Goal: Find specific page/section: Find specific page/section

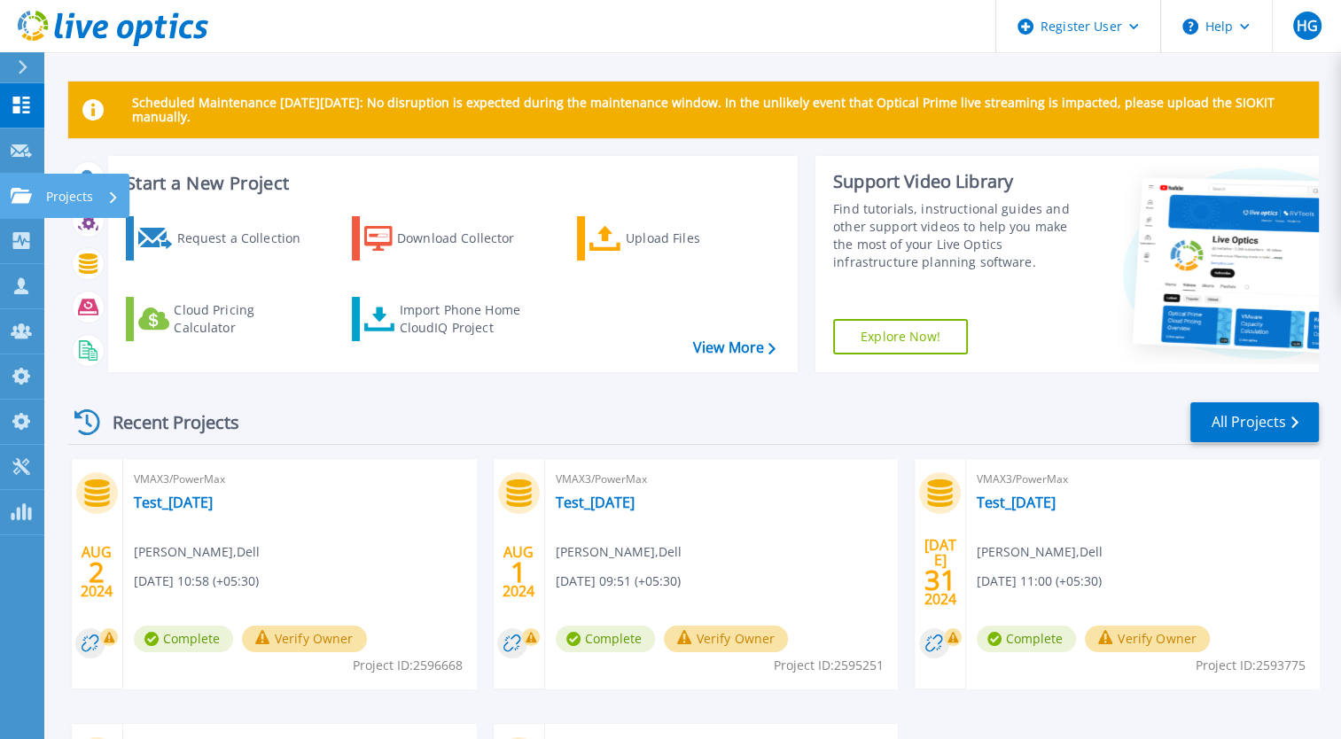
click at [32, 207] on link "Projects Projects" at bounding box center [22, 196] width 44 height 45
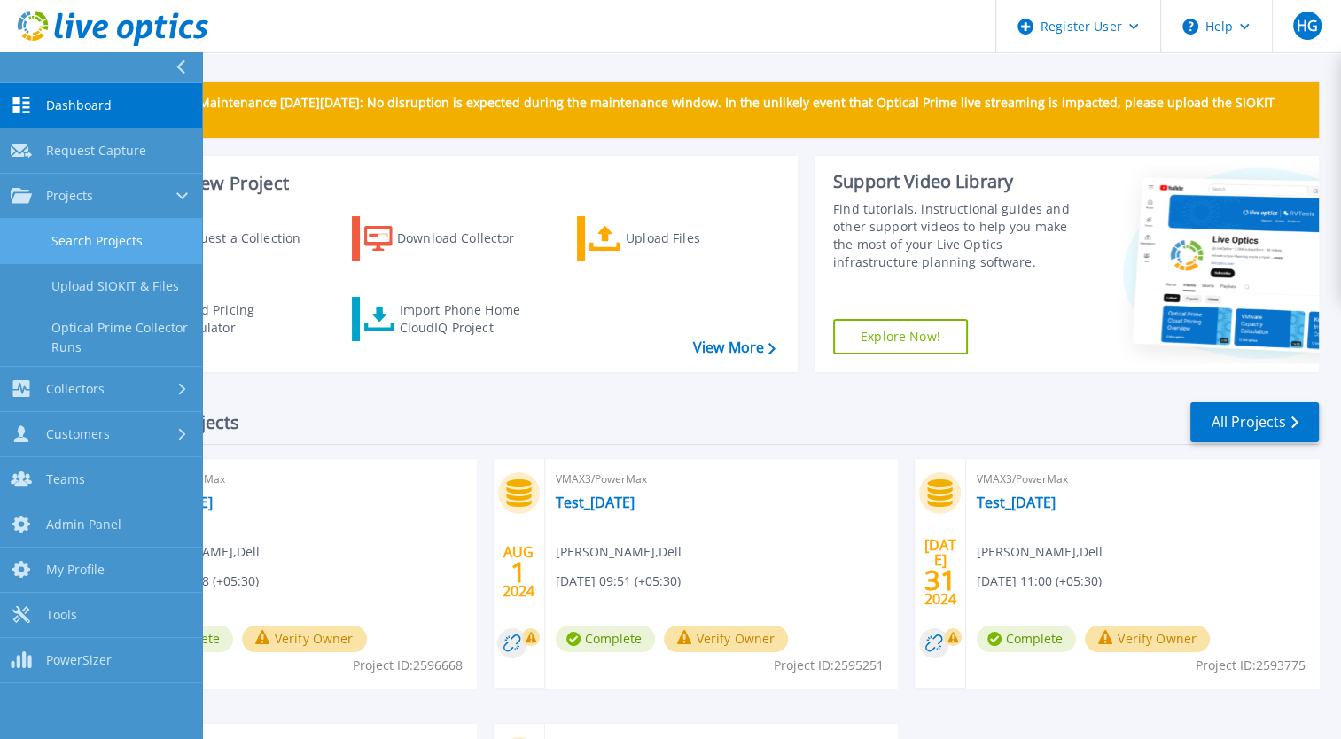
click at [98, 246] on link "Search Projects" at bounding box center [101, 241] width 202 height 45
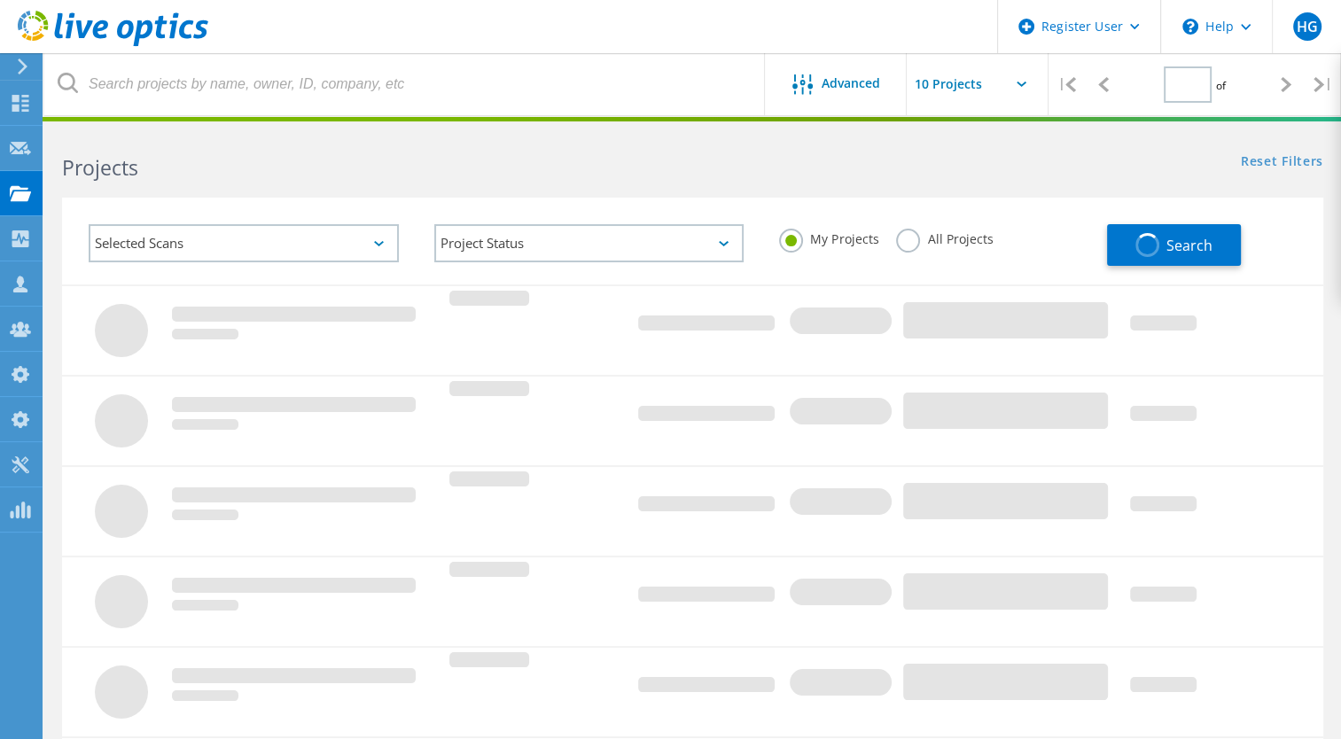
type input "1"
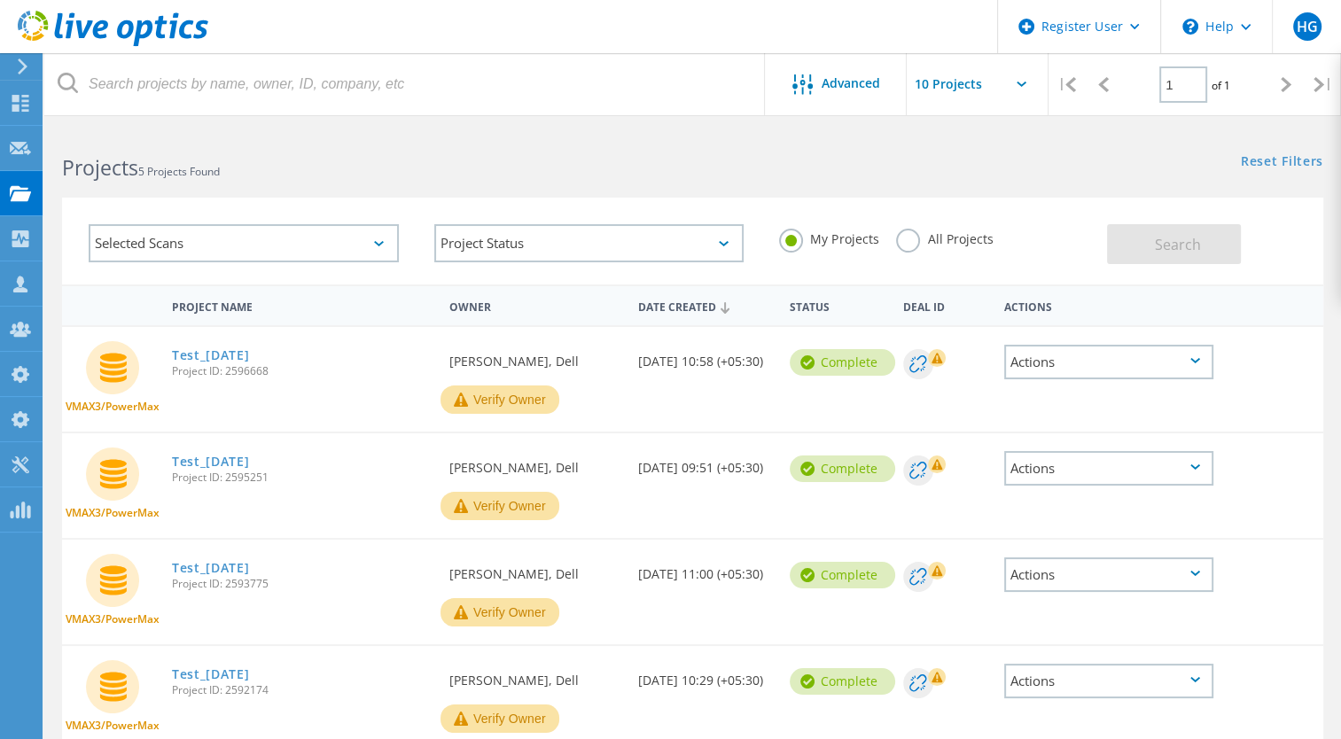
click at [238, 252] on div "Selected Scans" at bounding box center [244, 243] width 310 height 38
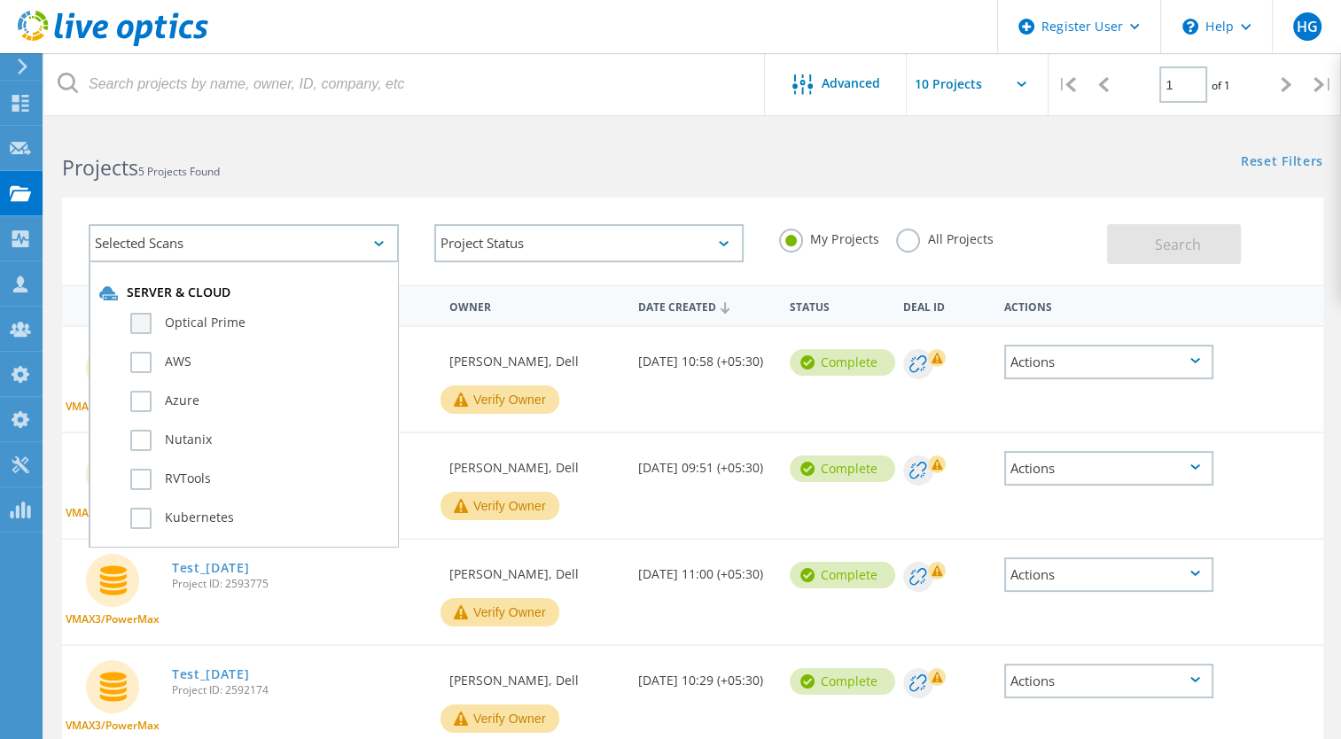
click at [135, 327] on label "Optical Prime" at bounding box center [259, 323] width 258 height 21
click at [0, 0] on input "Optical Prime" at bounding box center [0, 0] width 0 height 0
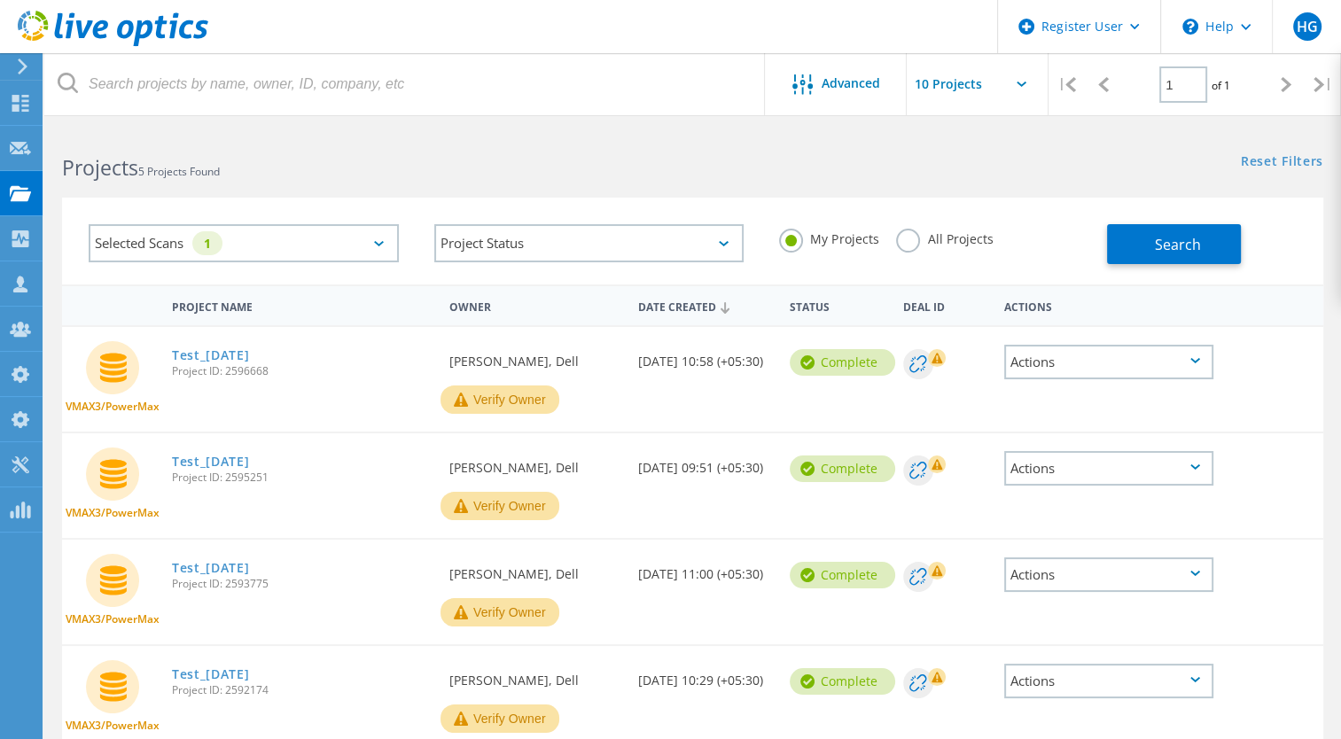
click at [910, 243] on label "All Projects" at bounding box center [944, 237] width 97 height 17
click at [0, 0] on input "All Projects" at bounding box center [0, 0] width 0 height 0
click at [1199, 231] on button "Search" at bounding box center [1174, 244] width 134 height 40
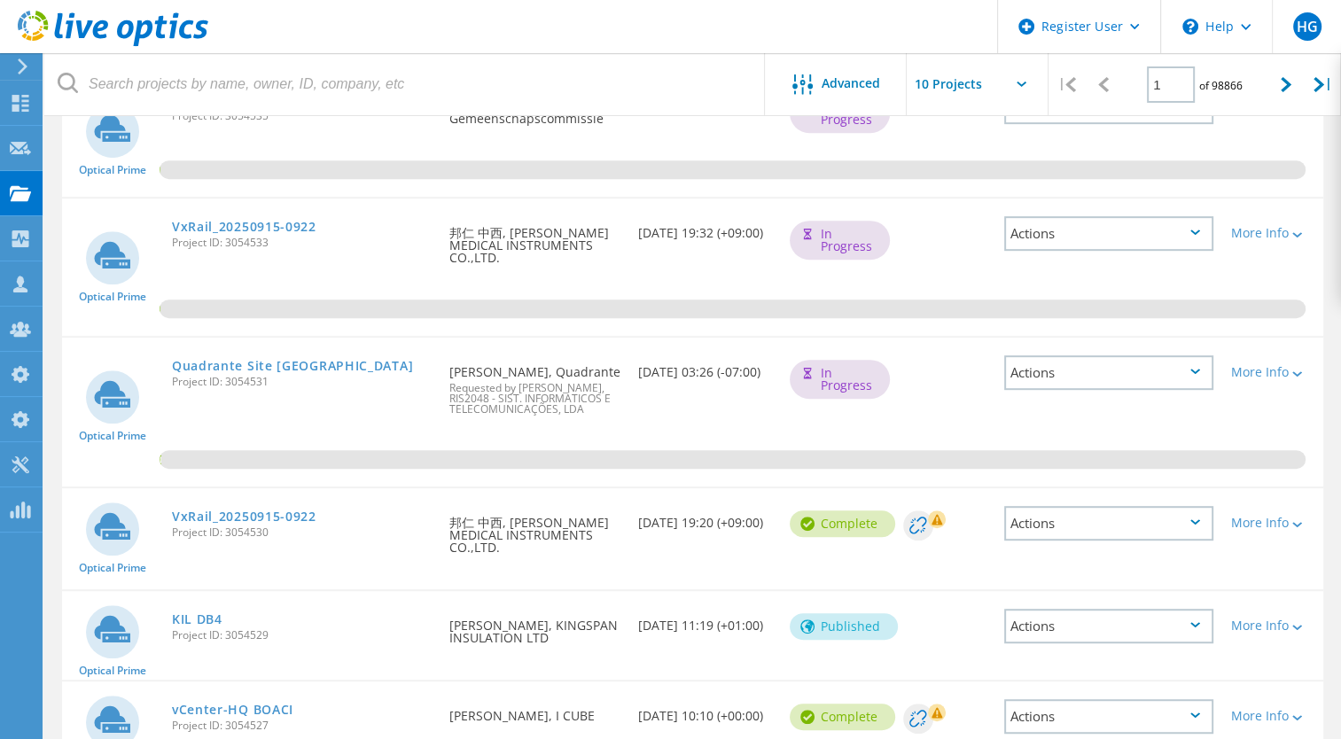
scroll to position [930, 0]
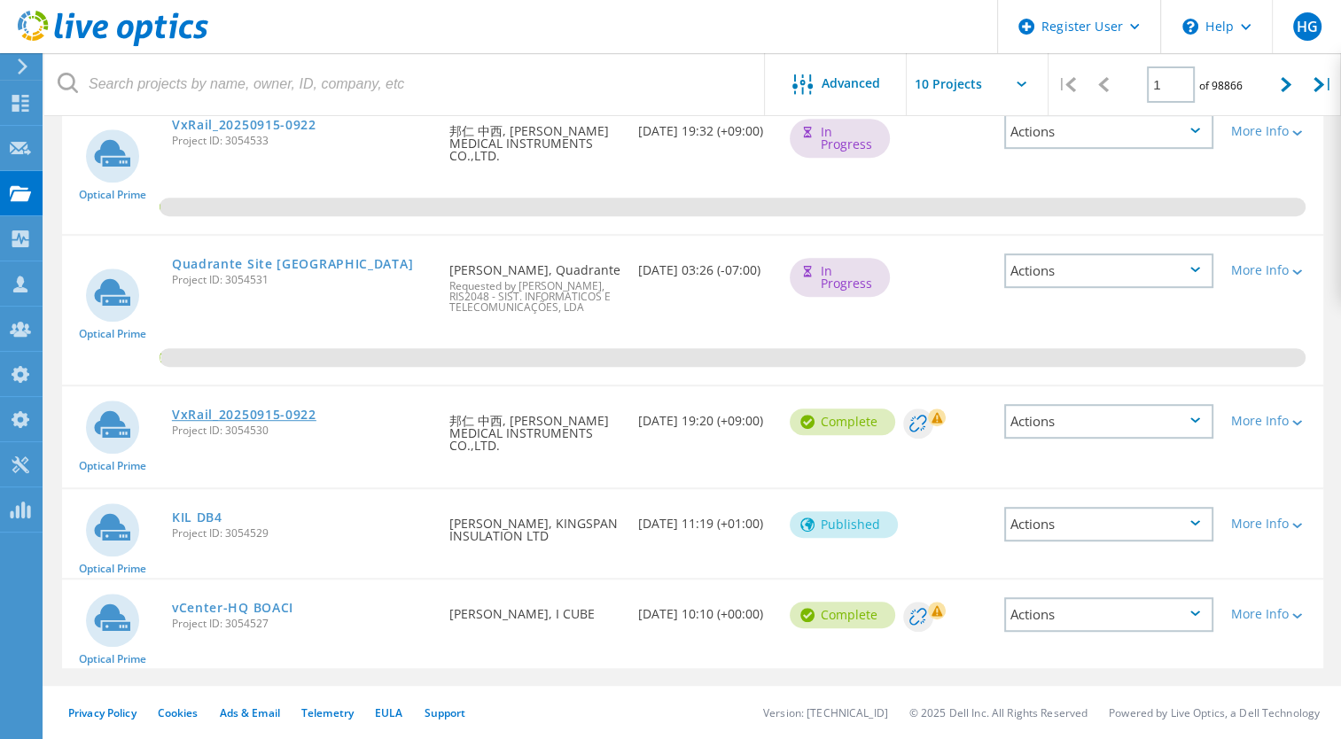
click at [283, 417] on link "VxRail_20250915-0922" at bounding box center [244, 415] width 144 height 12
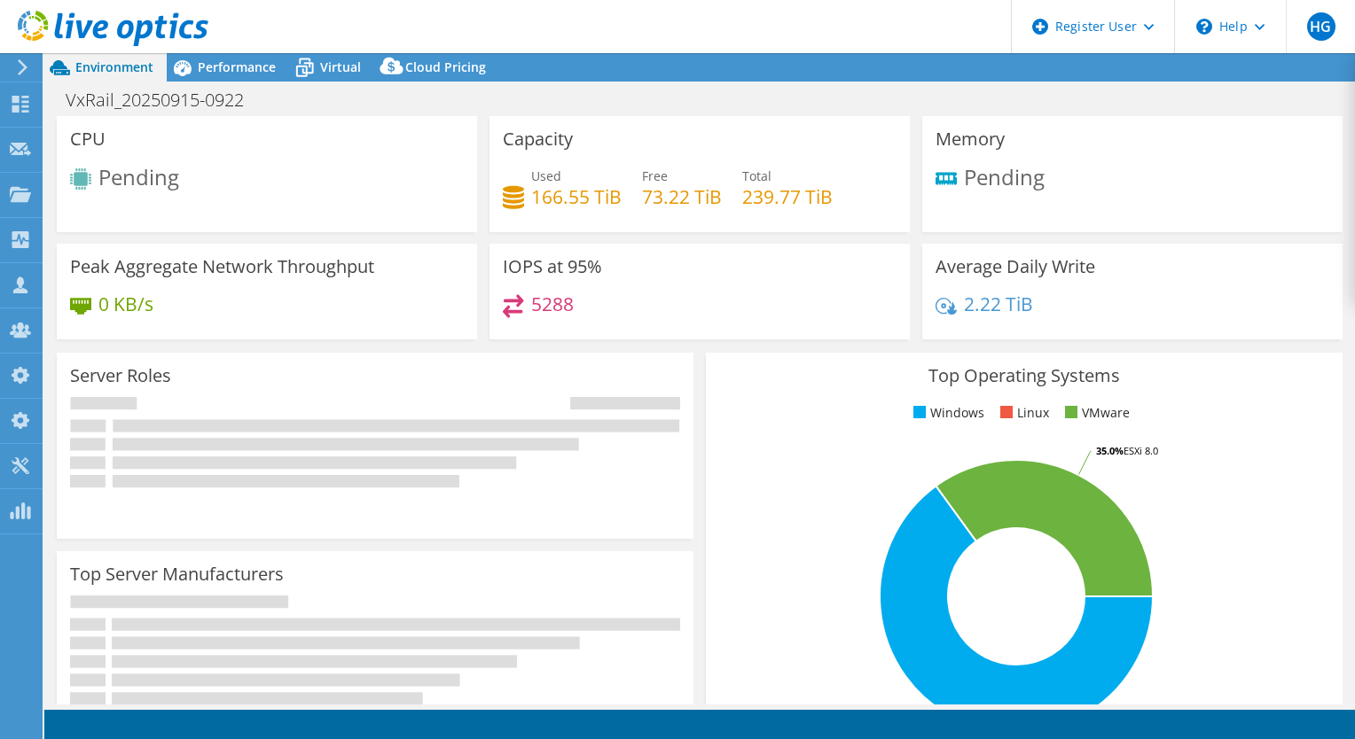
select select "USD"
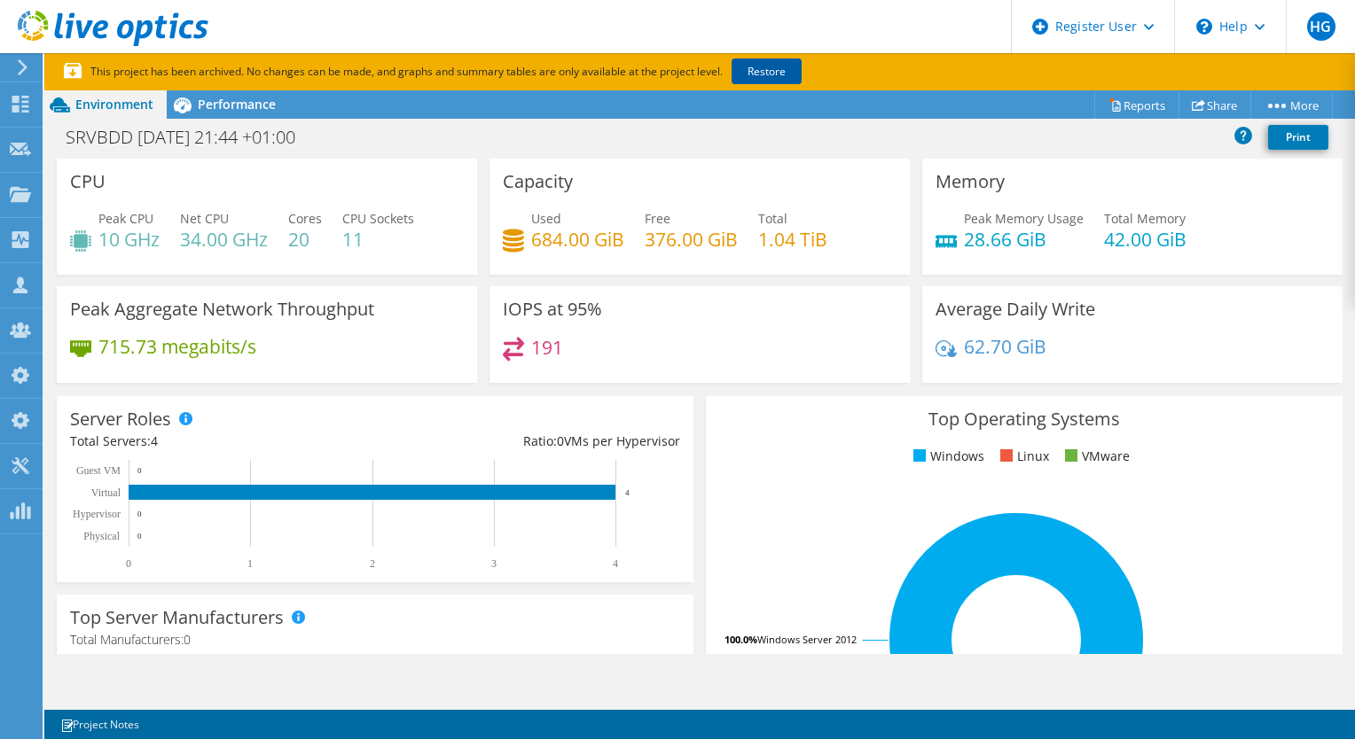
click at [767, 66] on link "Restore" at bounding box center [766, 72] width 70 height 26
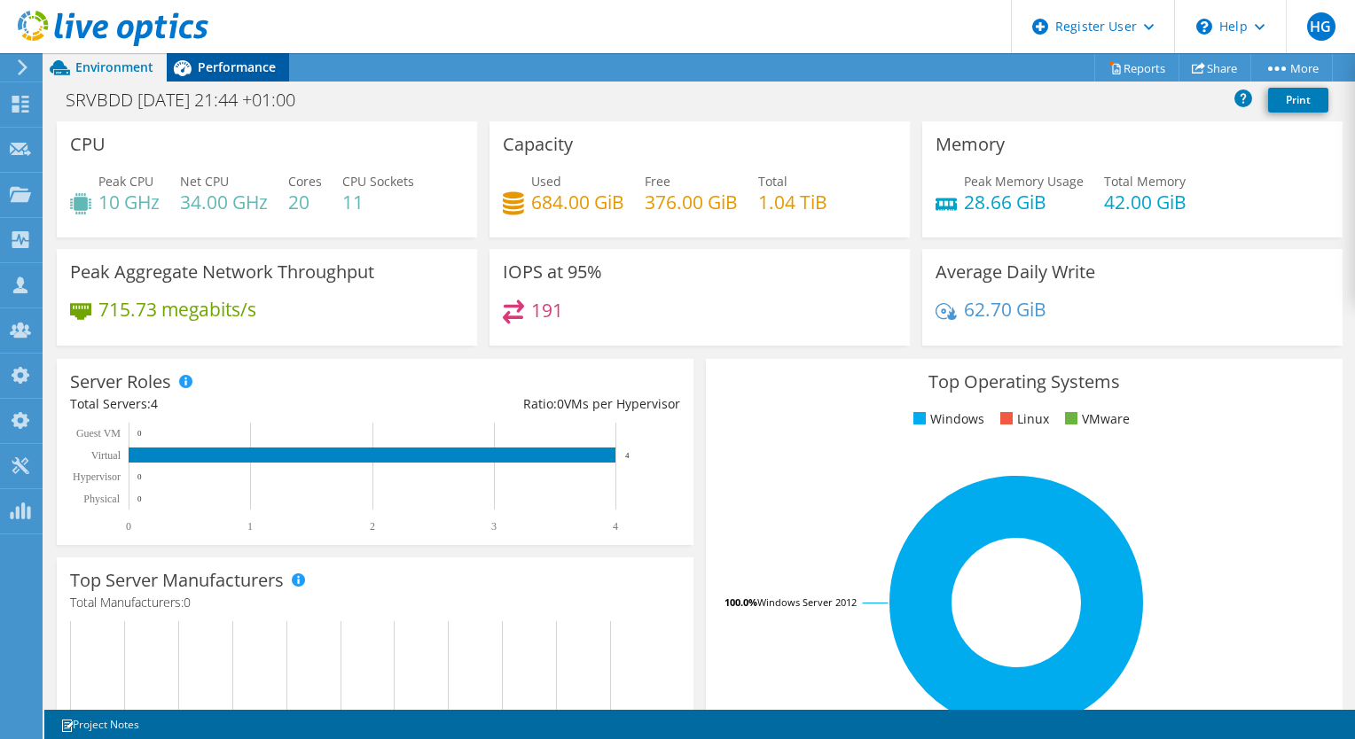
click at [252, 73] on span "Performance" at bounding box center [237, 67] width 78 height 17
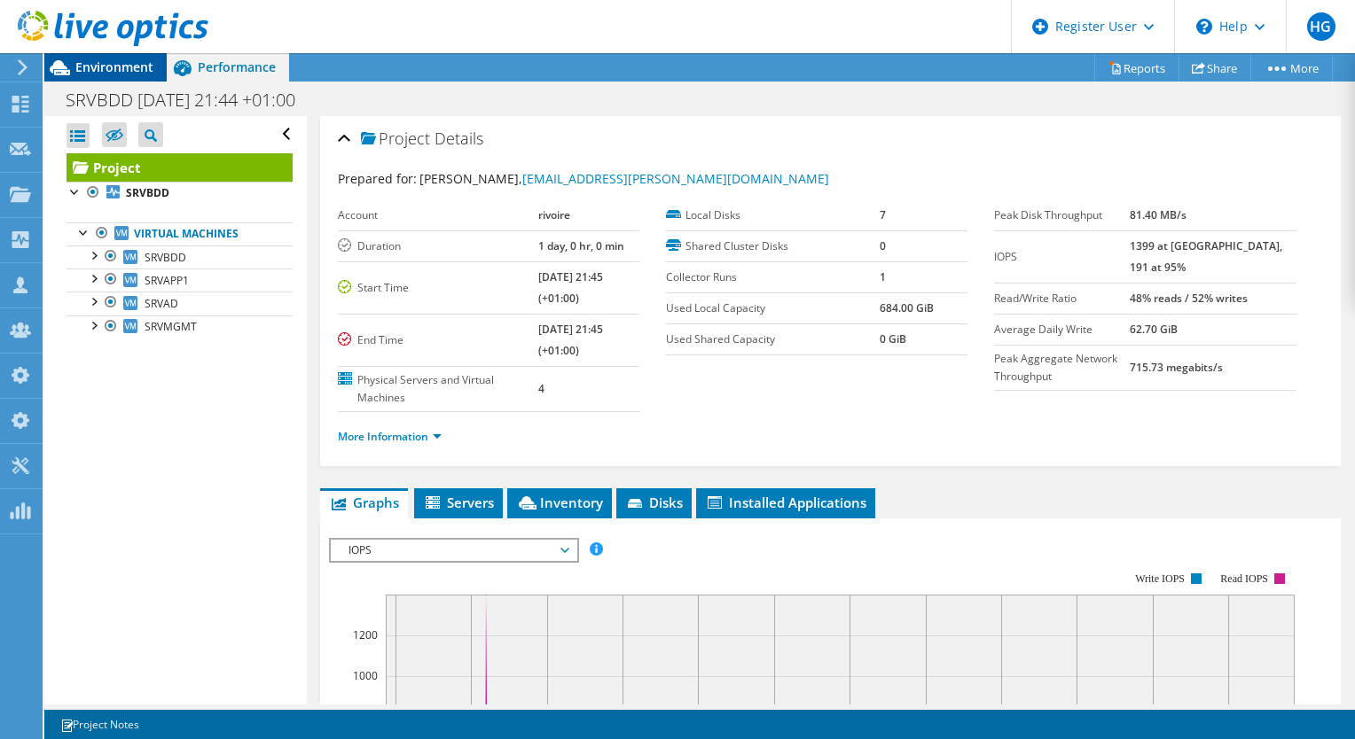
click at [106, 59] on span "Environment" at bounding box center [114, 67] width 78 height 17
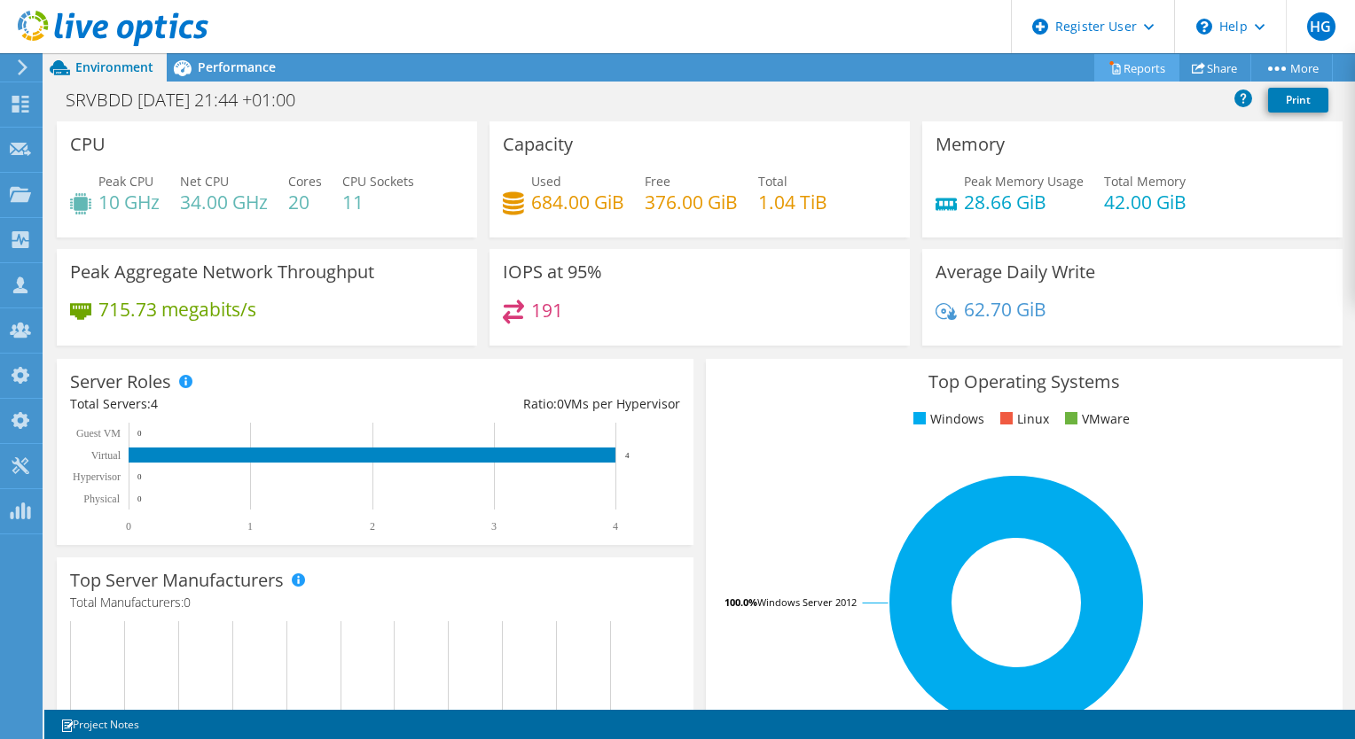
click at [1121, 69] on link "Reports" at bounding box center [1136, 67] width 85 height 27
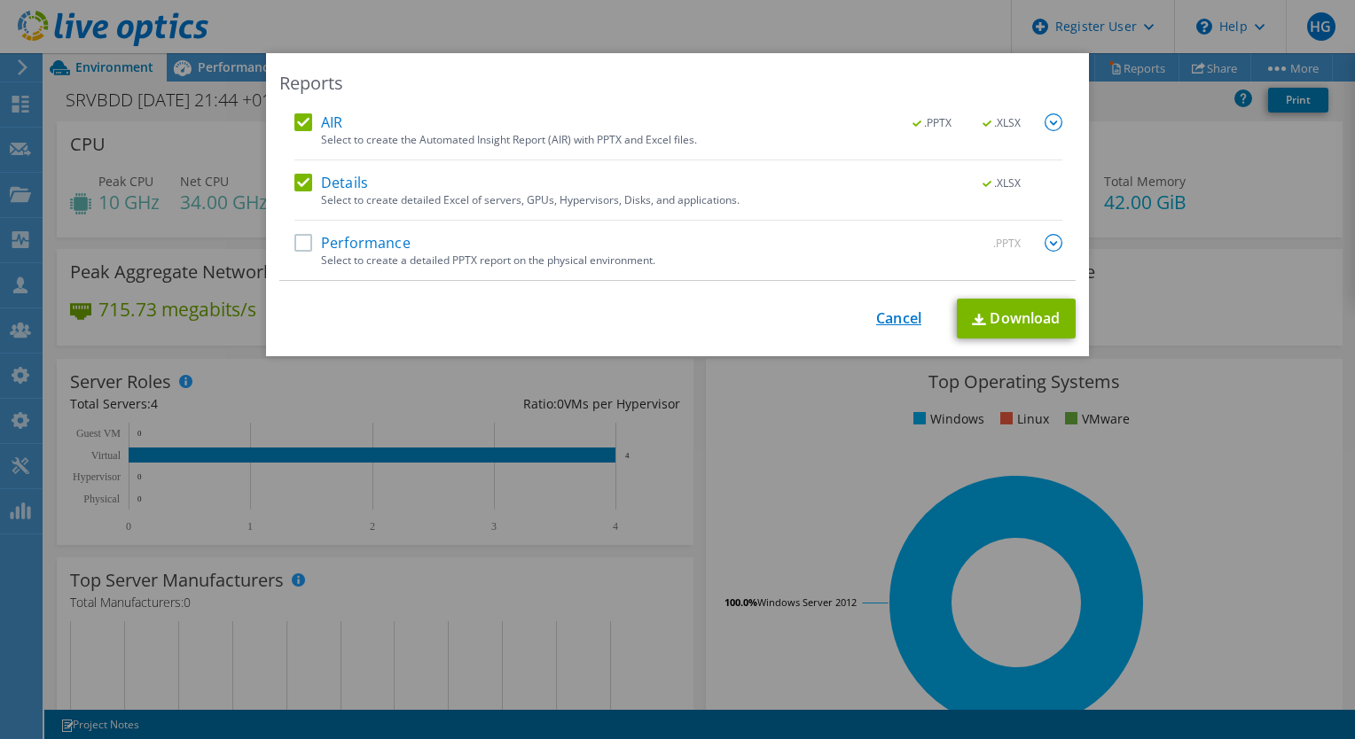
click at [898, 324] on link "Cancel" at bounding box center [898, 318] width 45 height 17
